Goal: Find specific page/section: Find specific page/section

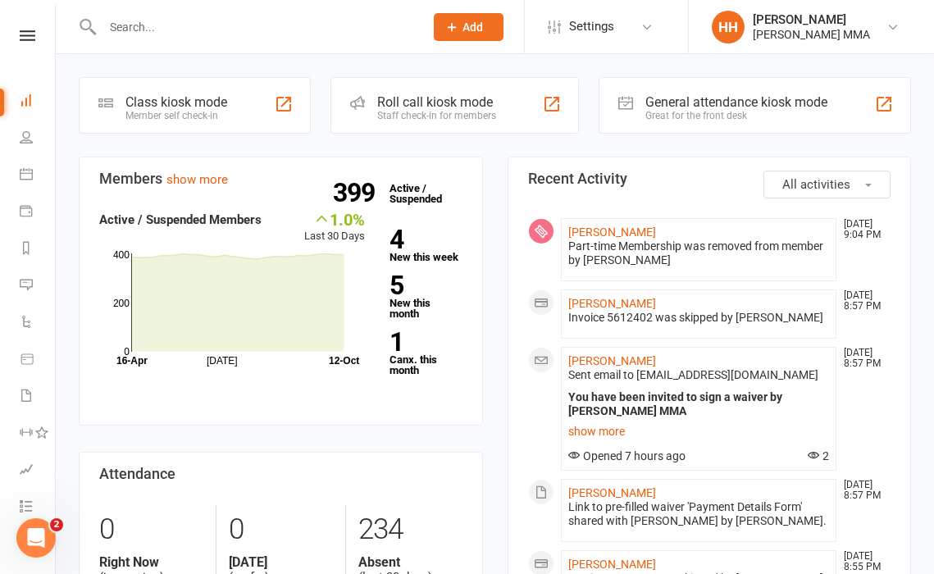
click at [277, 20] on input "text" at bounding box center [255, 27] width 315 height 23
paste input "[PERSON_NAME]"
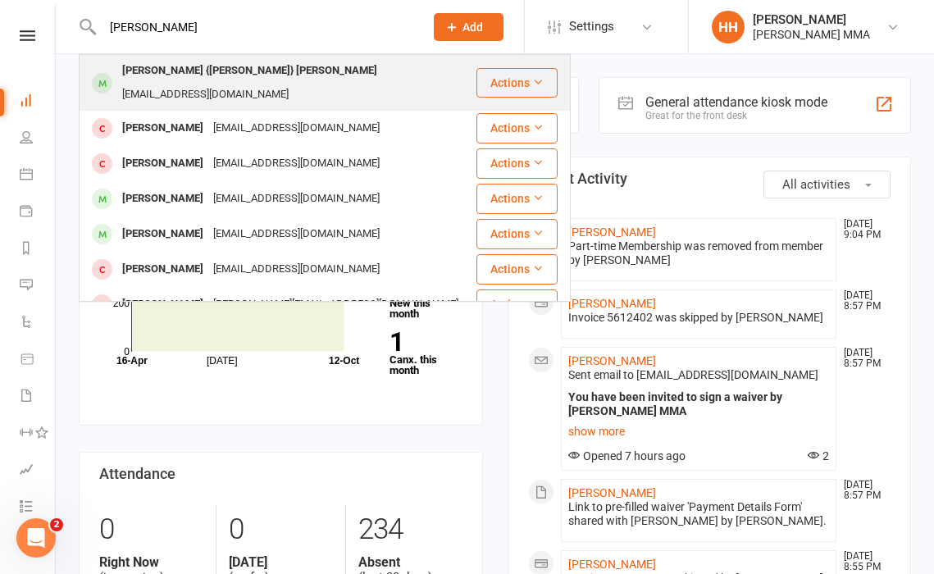
type input "[PERSON_NAME]"
click at [294, 83] on div "[EMAIL_ADDRESS][DOMAIN_NAME]" at bounding box center [205, 95] width 176 height 24
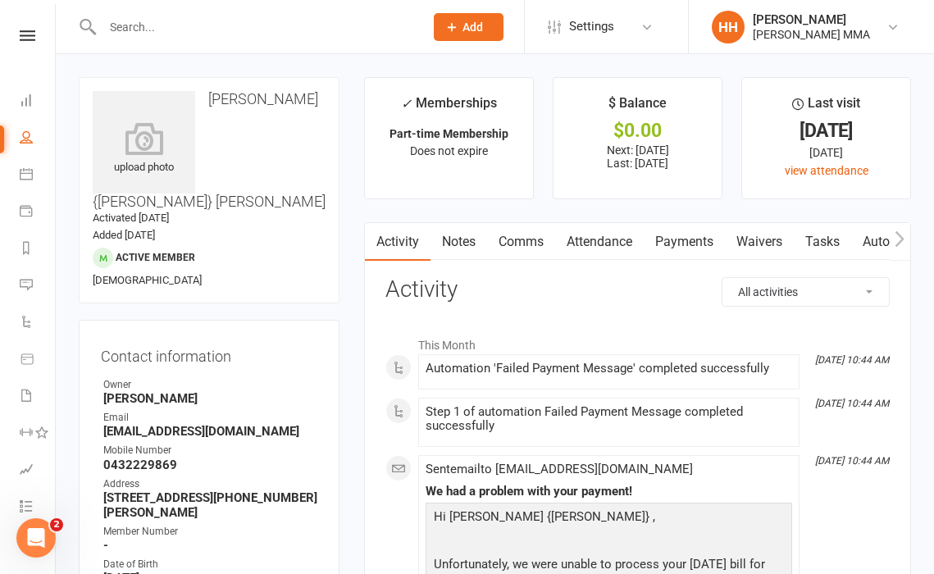
click at [712, 252] on link "Payments" at bounding box center [684, 242] width 81 height 38
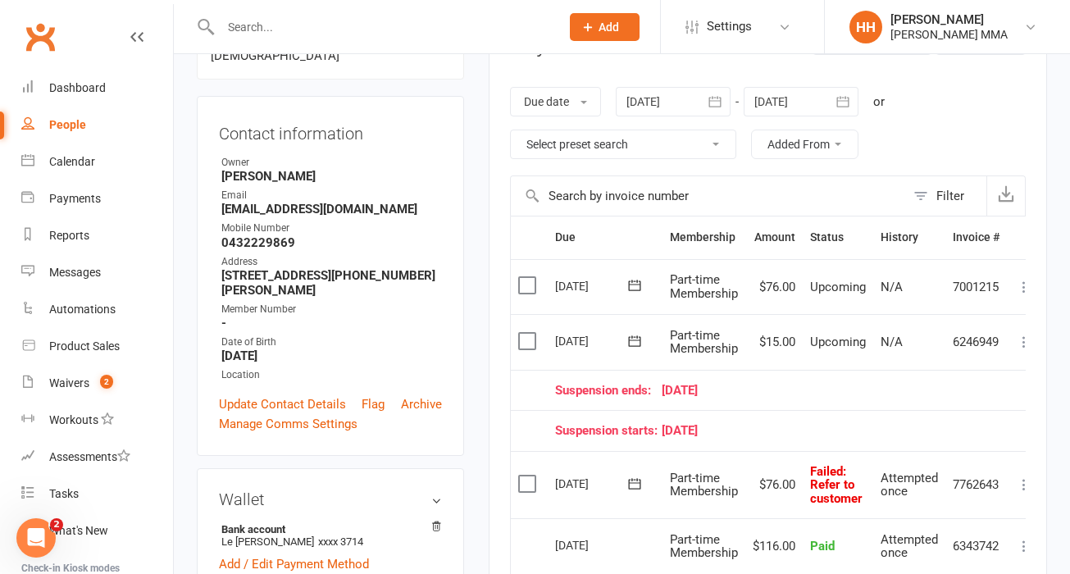
scroll to position [241, 0]
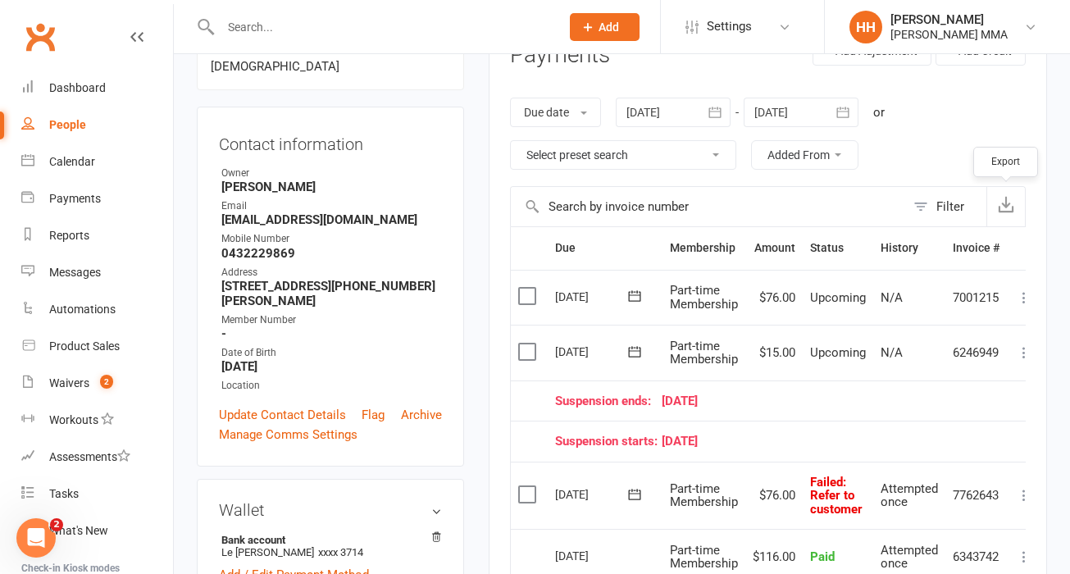
click at [933, 204] on icon "button" at bounding box center [1006, 204] width 16 height 16
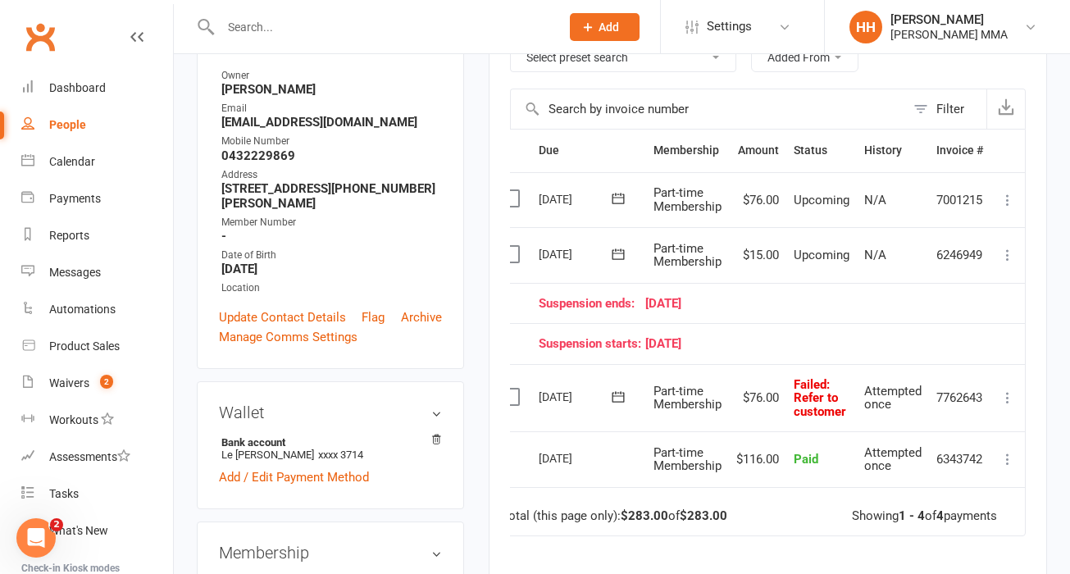
scroll to position [0, 0]
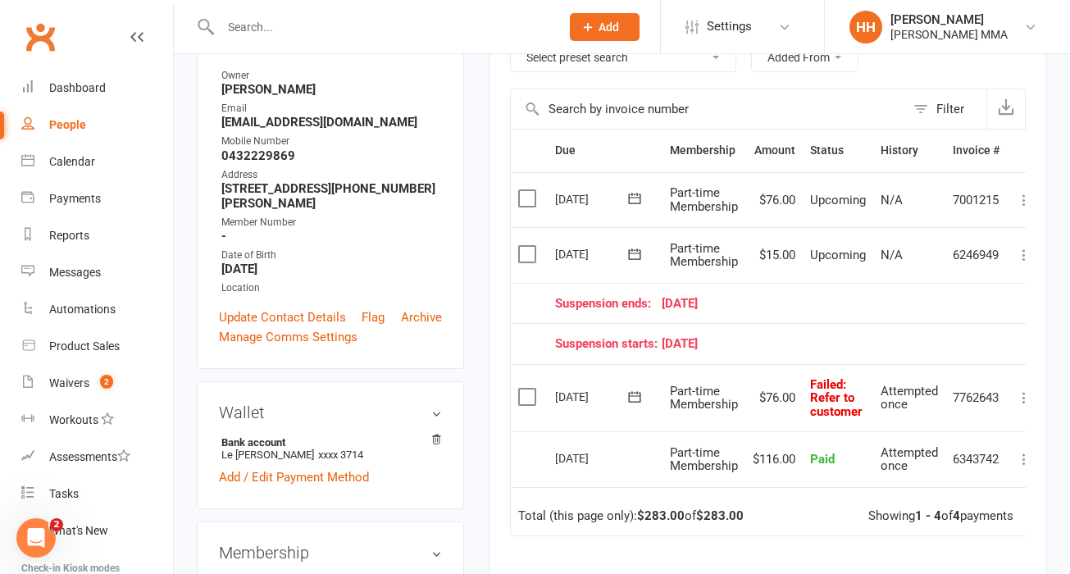
click at [627, 394] on icon at bounding box center [634, 397] width 16 height 16
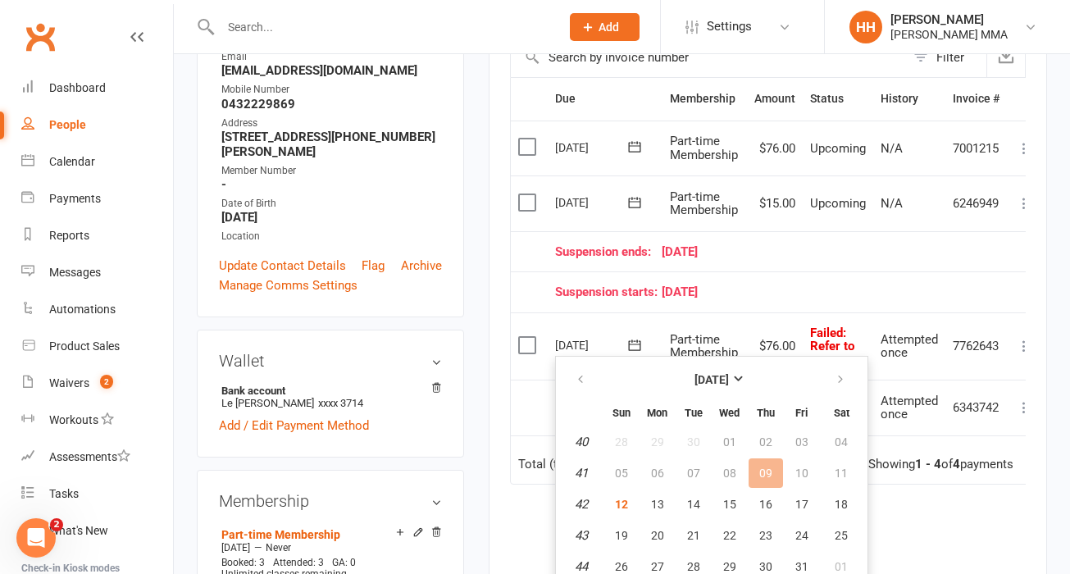
scroll to position [394, 0]
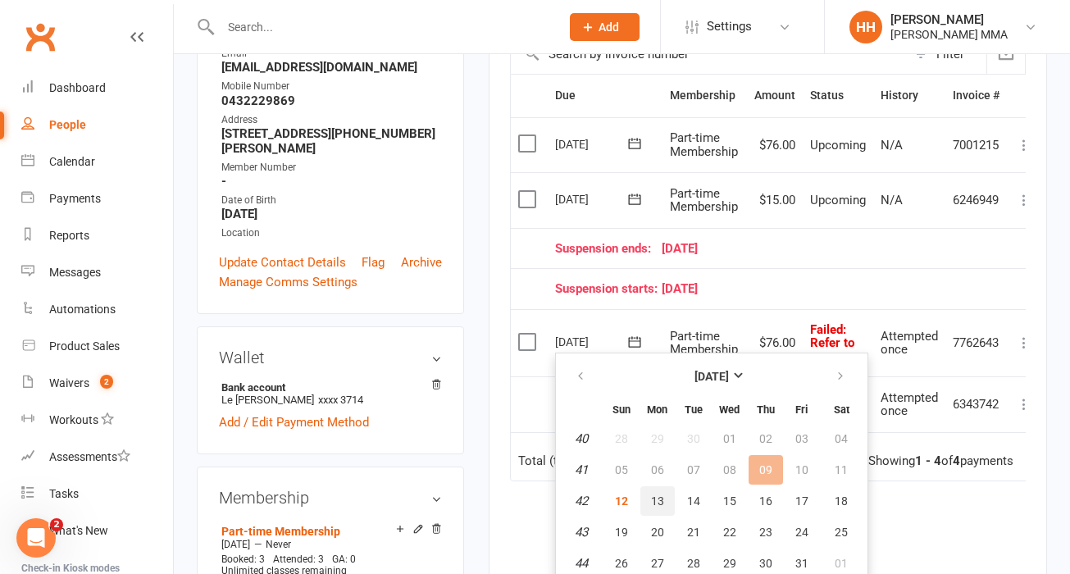
click at [662, 500] on span "13" at bounding box center [657, 500] width 13 height 13
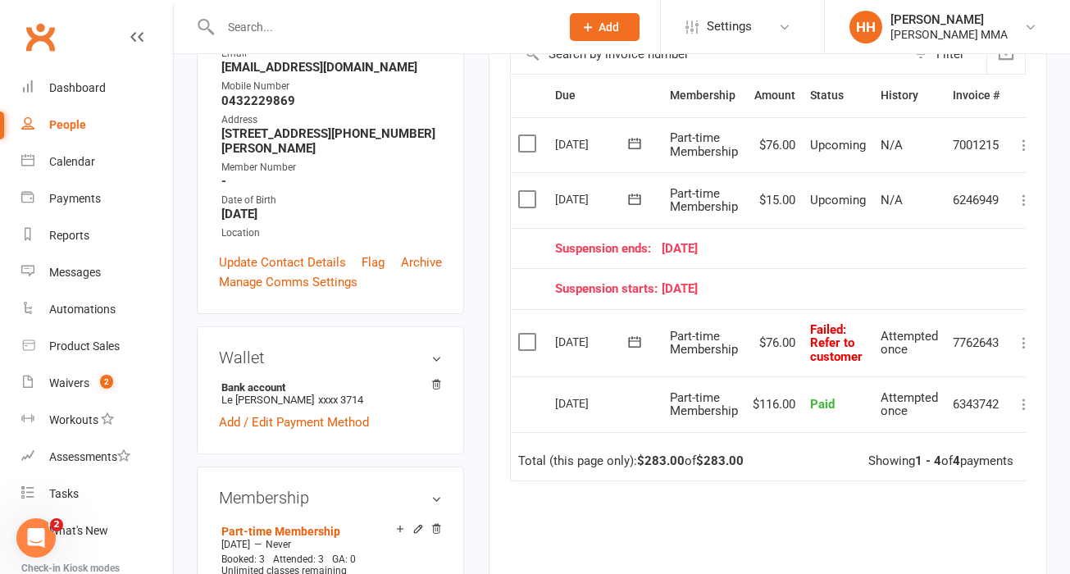
click at [631, 343] on icon at bounding box center [634, 342] width 16 height 16
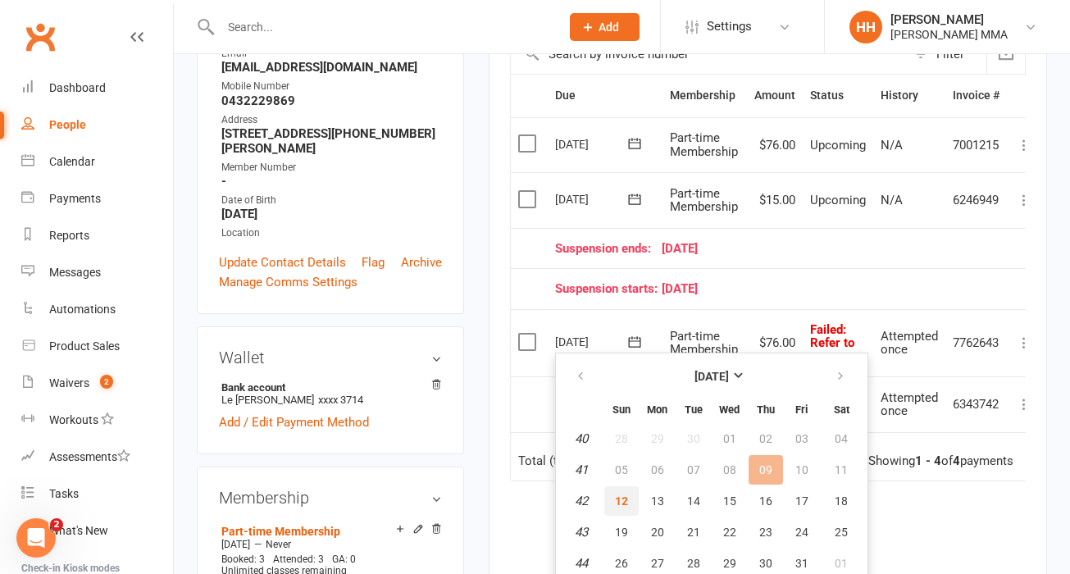
click at [629, 495] on button "12" at bounding box center [621, 501] width 34 height 30
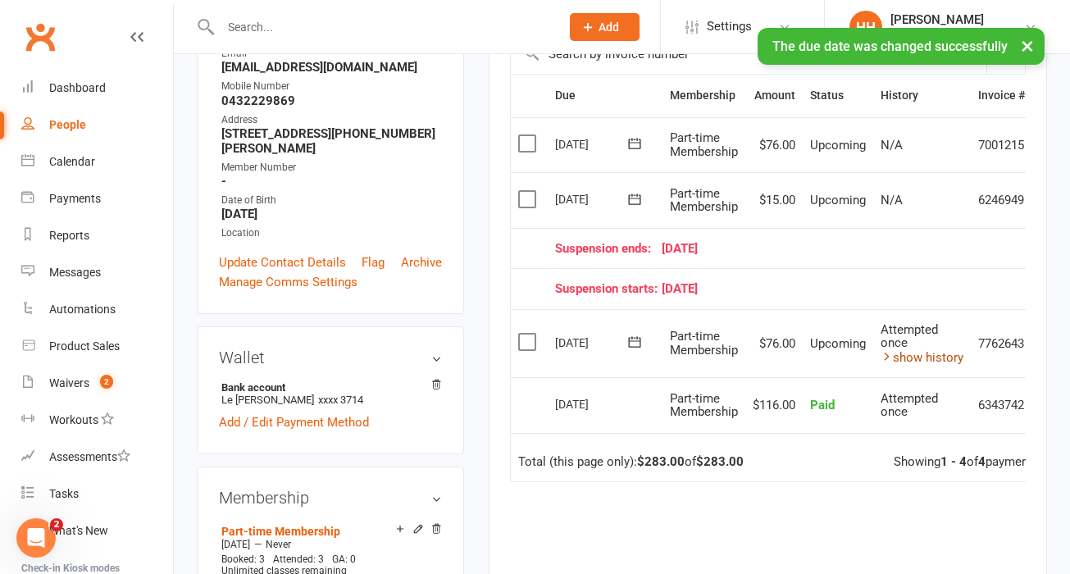
click at [933, 350] on link "show history" at bounding box center [922, 357] width 83 height 15
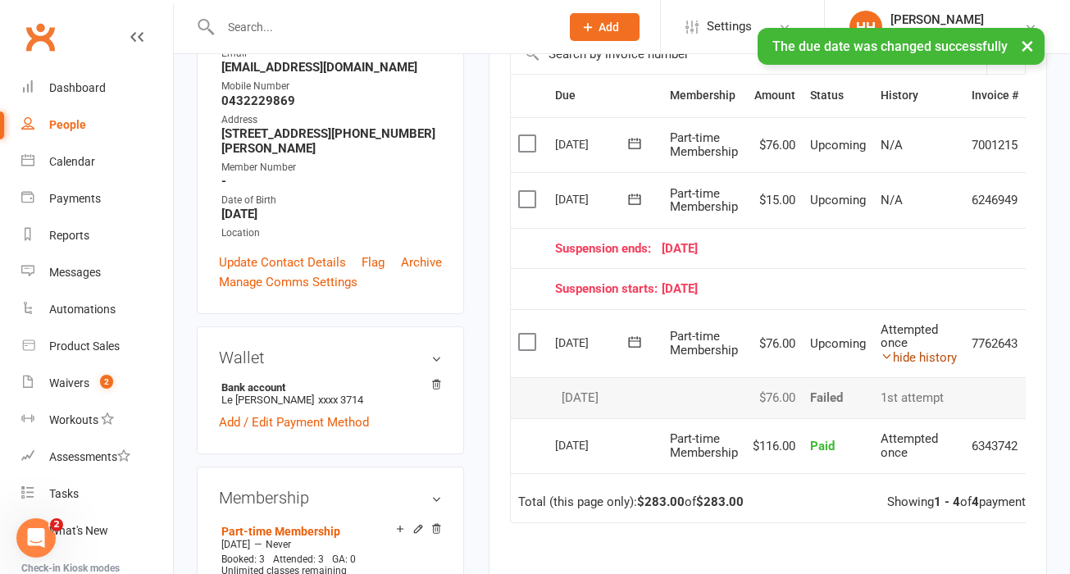
click at [933, 350] on link "hide history" at bounding box center [919, 357] width 76 height 15
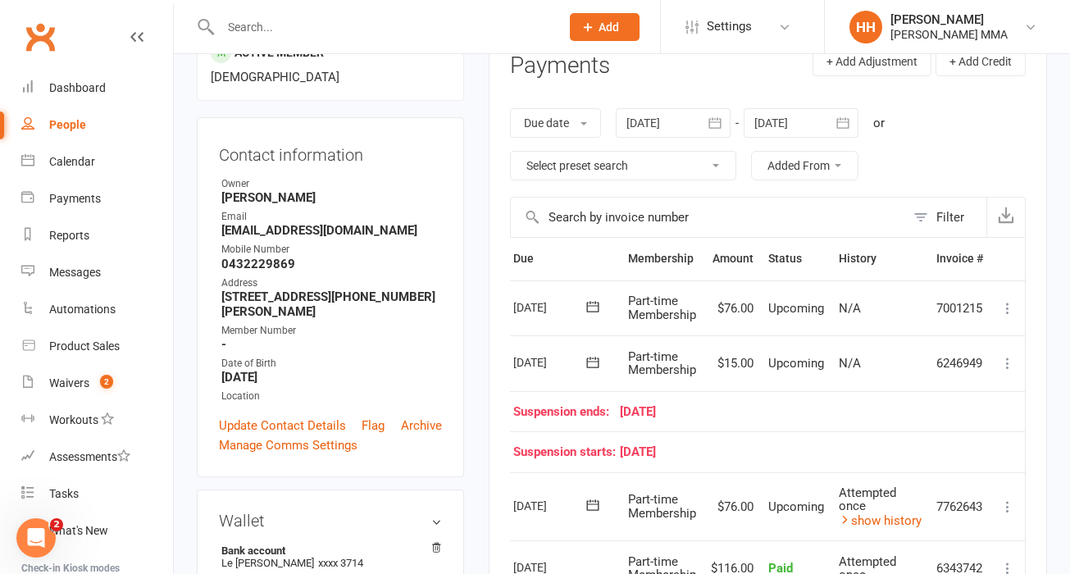
scroll to position [0, 0]
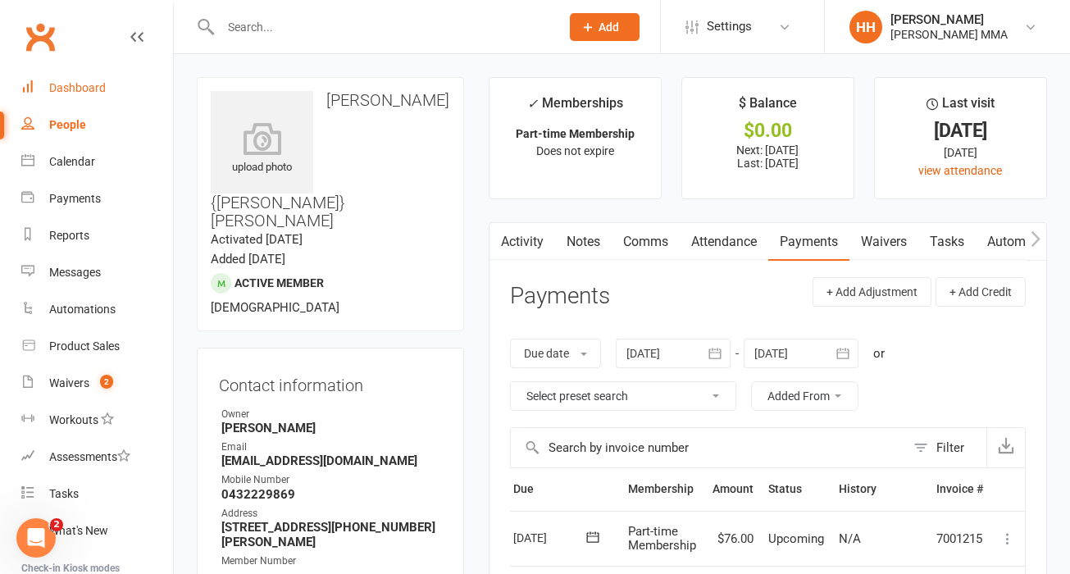
click at [116, 80] on link "Dashboard" at bounding box center [97, 88] width 152 height 37
